Goal: Task Accomplishment & Management: Use online tool/utility

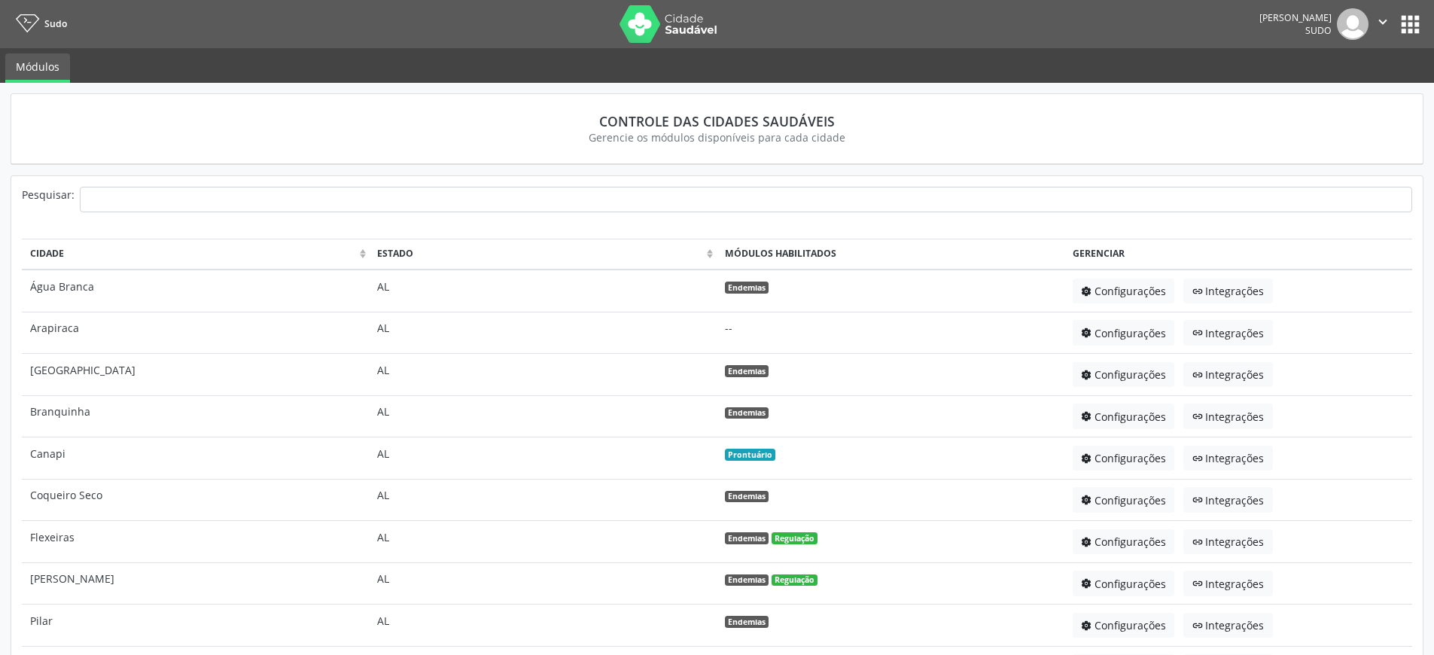
click at [1414, 23] on button "apps" at bounding box center [1410, 24] width 26 height 26
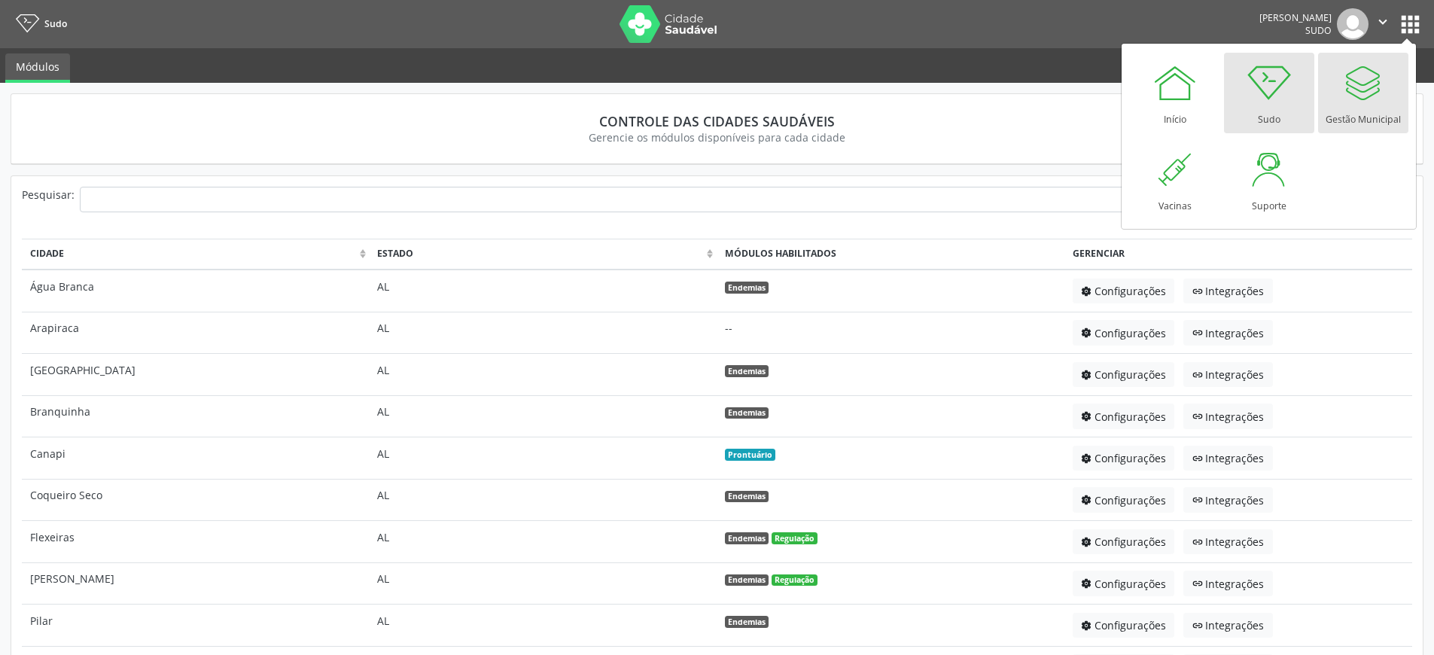
click at [1352, 113] on div "Gestão Municipal" at bounding box center [1362, 115] width 75 height 20
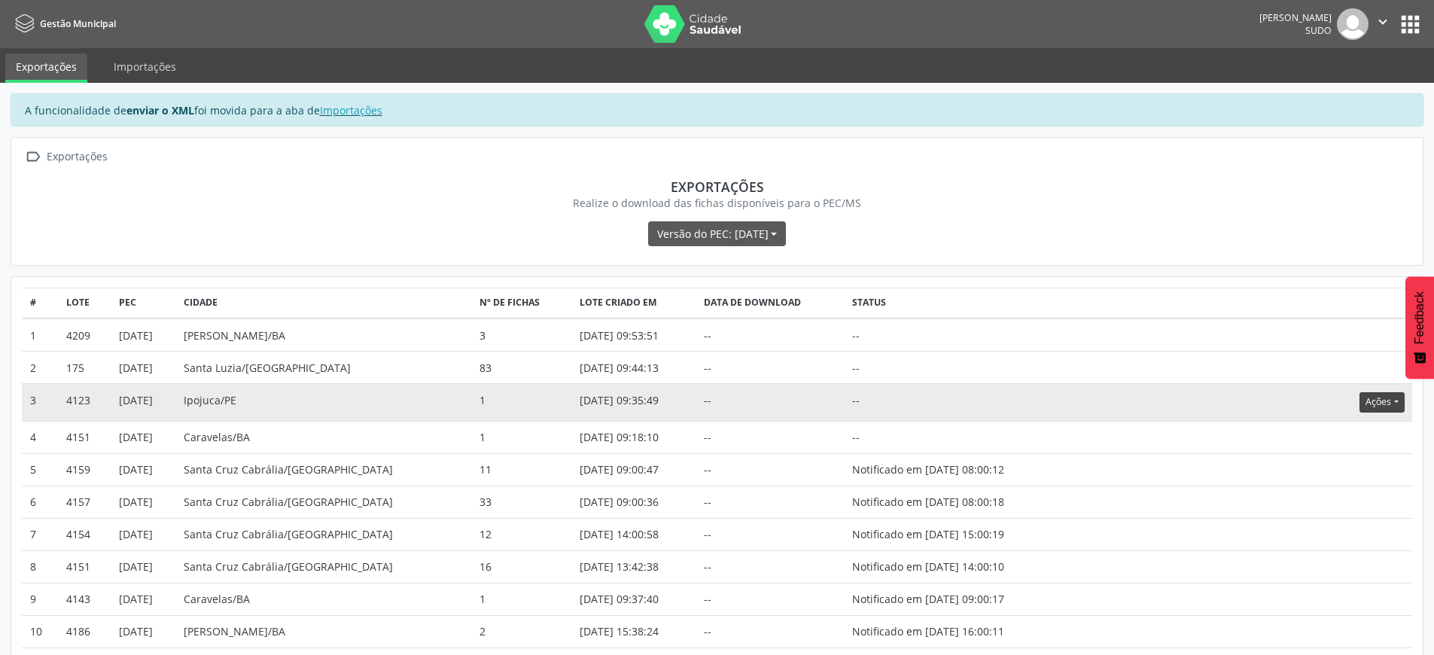
click at [1389, 406] on button "Ações" at bounding box center [1381, 402] width 44 height 20
click at [1119, 232] on div "Versão do PEC: 5.3.31 Esta é a última versão do PEC cujo nosso arquivo de expor…" at bounding box center [717, 234] width 1390 height 26
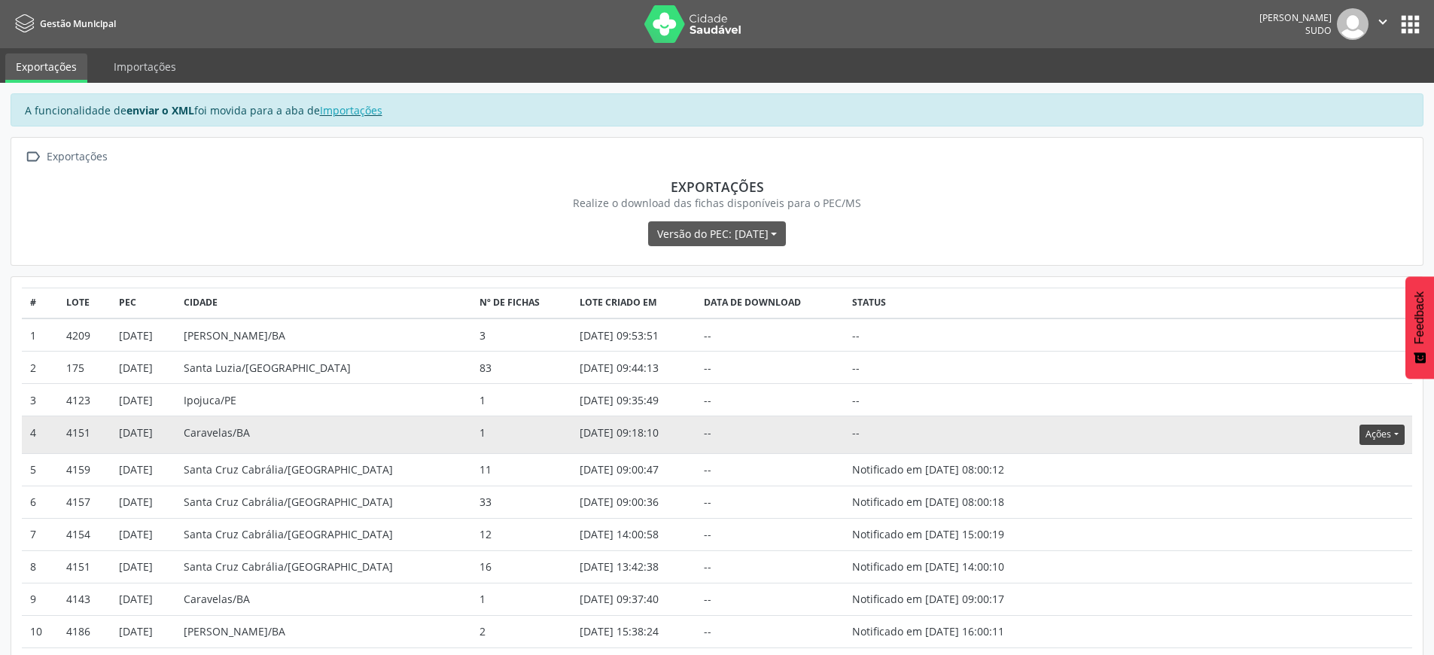
click at [1378, 432] on button "Ações" at bounding box center [1381, 434] width 44 height 20
click at [1337, 533] on link "Atualizar" at bounding box center [1351, 527] width 104 height 21
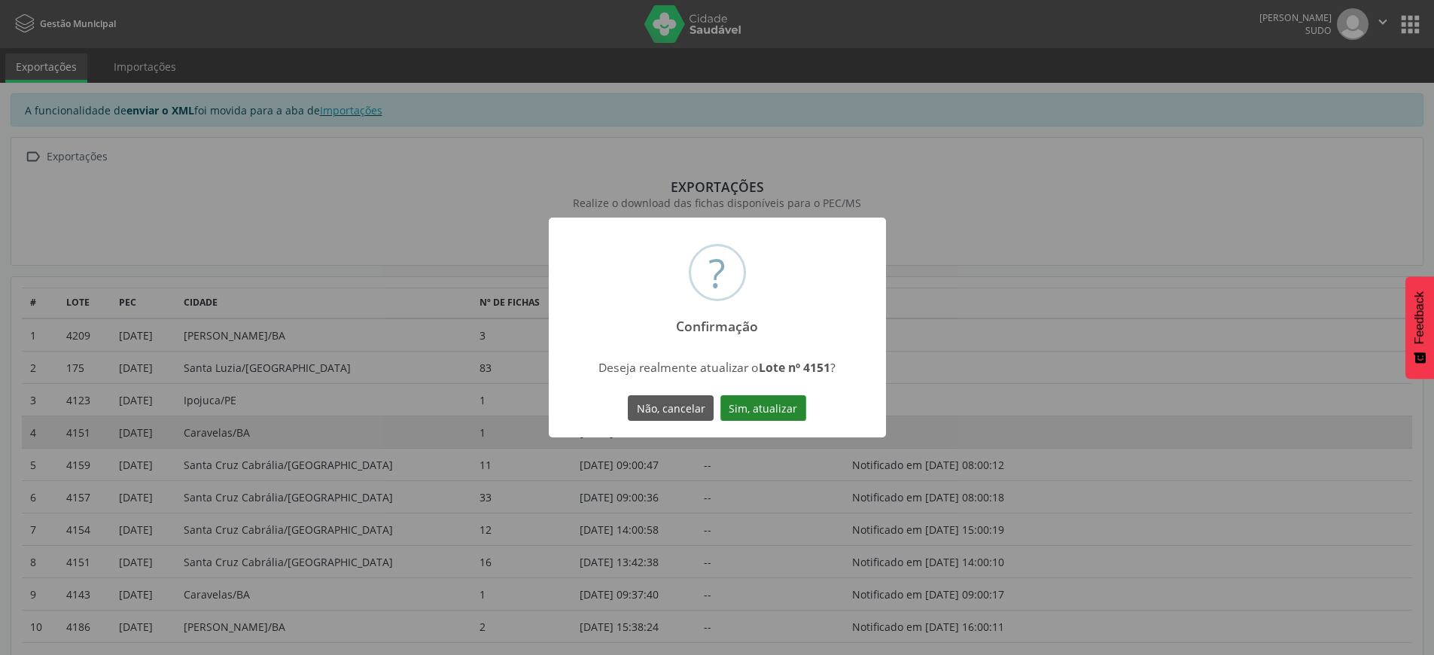
click at [759, 412] on button "Sim, atualizar" at bounding box center [763, 408] width 86 height 26
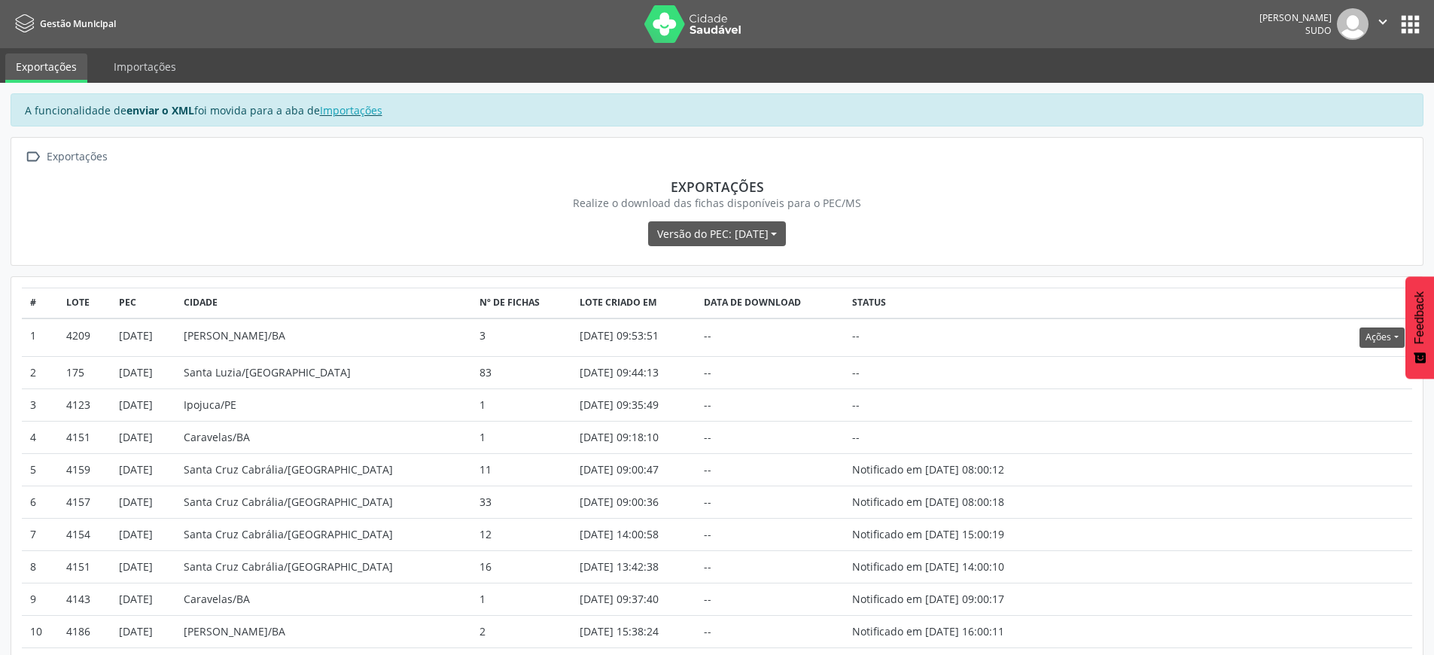
click at [1385, 30] on button "" at bounding box center [1382, 24] width 29 height 32
click at [1330, 99] on link "Sair" at bounding box center [1344, 91] width 104 height 21
